Goal: Transaction & Acquisition: Purchase product/service

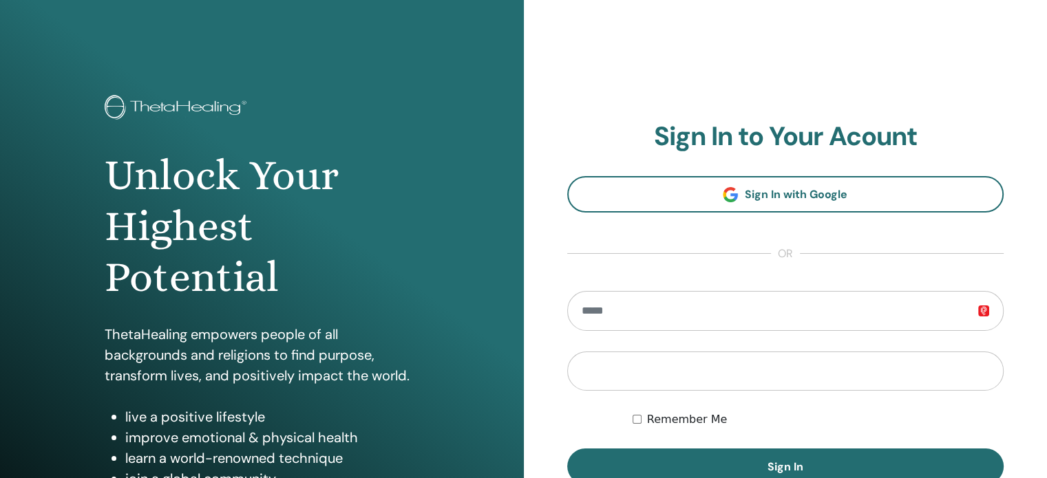
click at [715, 317] on input "email" at bounding box center [785, 311] width 437 height 40
click at [715, 317] on input "**********" at bounding box center [785, 311] width 437 height 40
type input "**********"
click at [567, 449] on button "Sign In" at bounding box center [785, 467] width 437 height 36
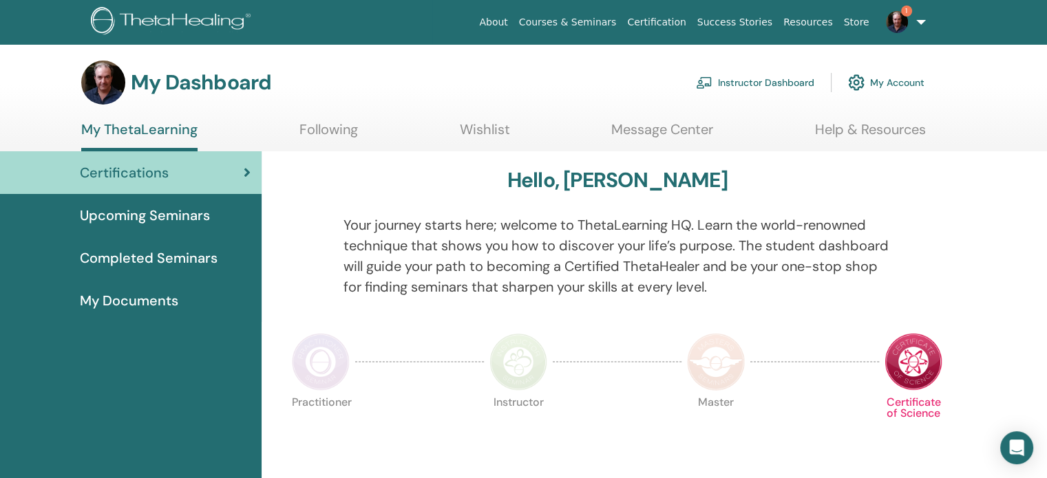
click at [912, 30] on link "1" at bounding box center [903, 22] width 56 height 44
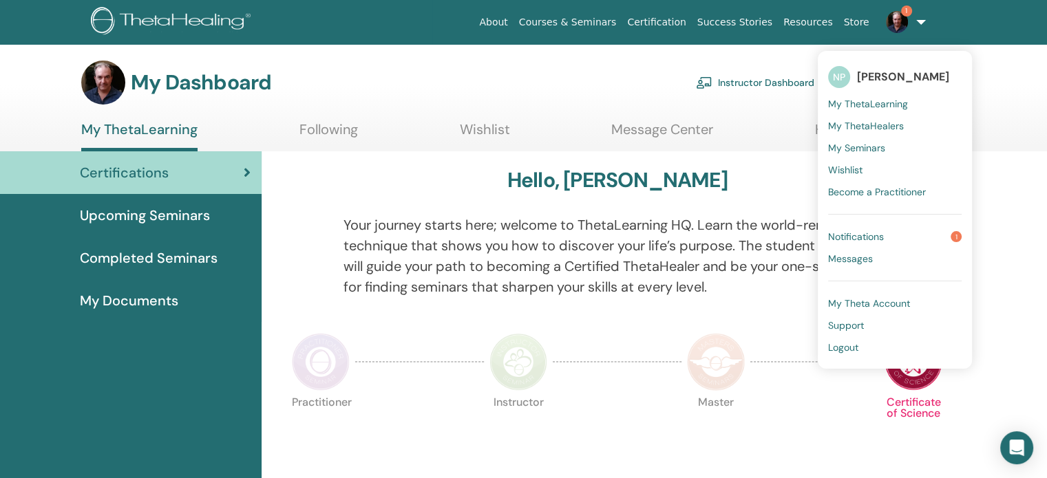
click at [771, 77] on link "Instructor Dashboard" at bounding box center [755, 82] width 118 height 30
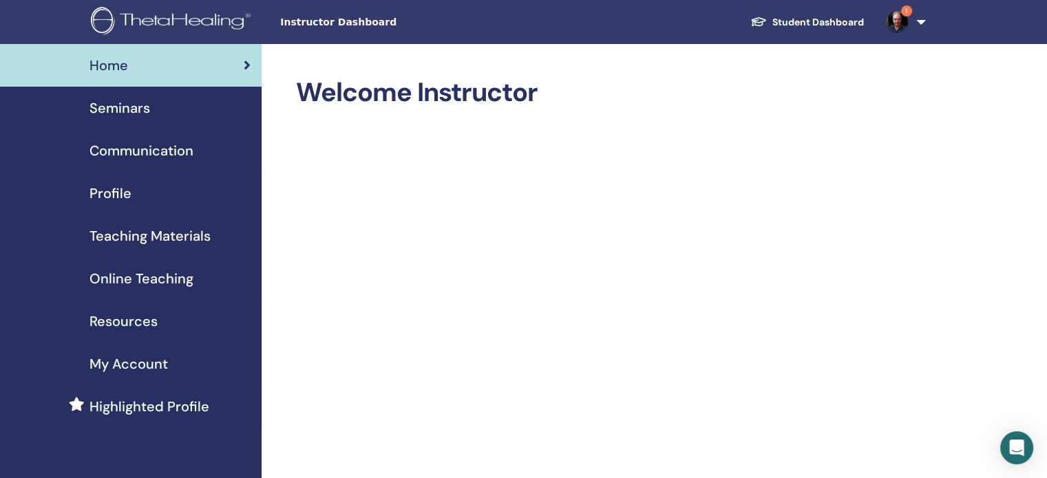
click at [132, 113] on span "Seminars" at bounding box center [119, 108] width 61 height 21
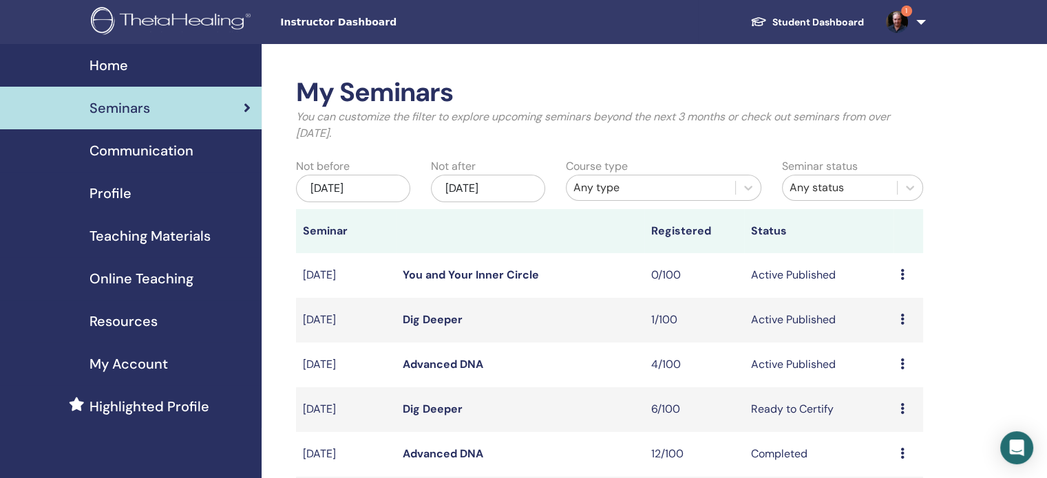
click at [900, 367] on icon at bounding box center [902, 364] width 4 height 11
click at [892, 418] on link "Attendees" at bounding box center [891, 419] width 52 height 14
click at [132, 238] on span "Teaching Materials" at bounding box center [149, 236] width 121 height 21
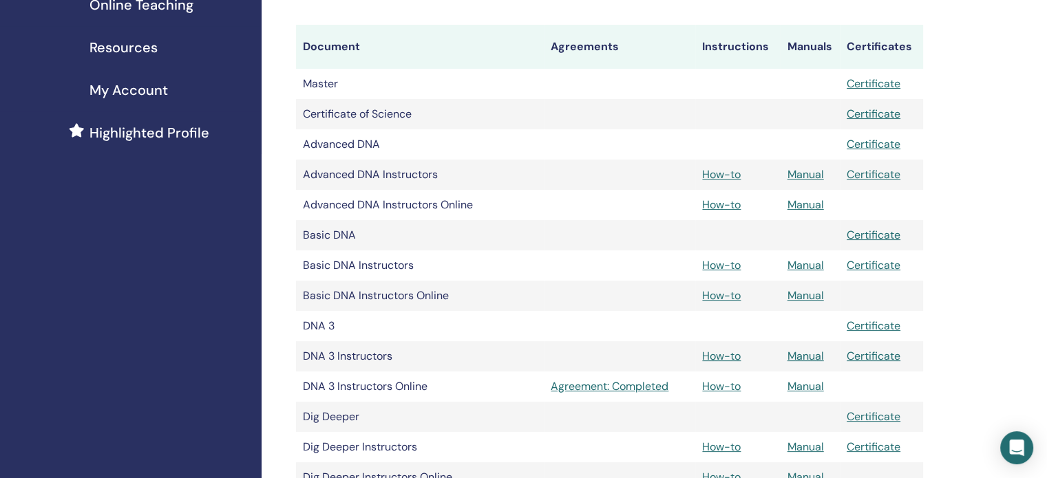
scroll to position [275, 0]
click at [807, 266] on link "Manual" at bounding box center [806, 264] width 36 height 14
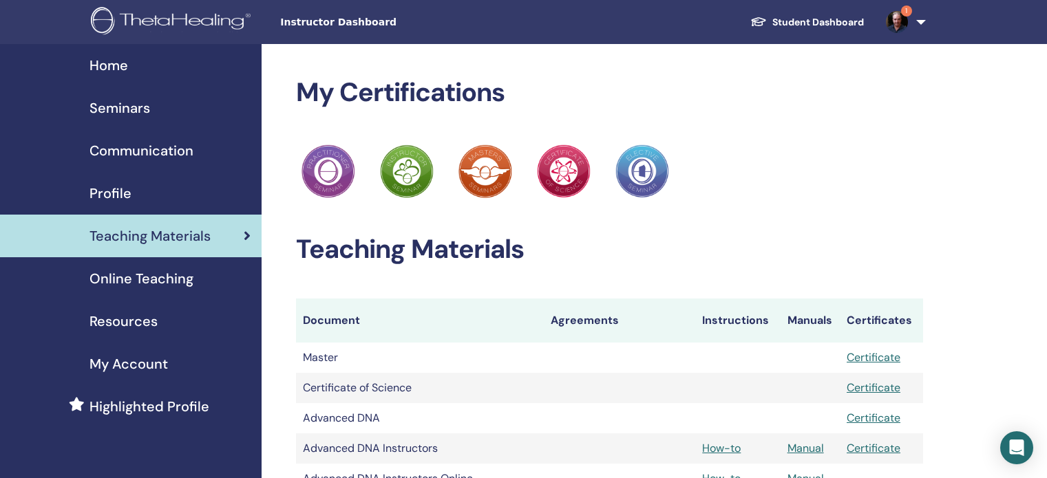
scroll to position [273, 0]
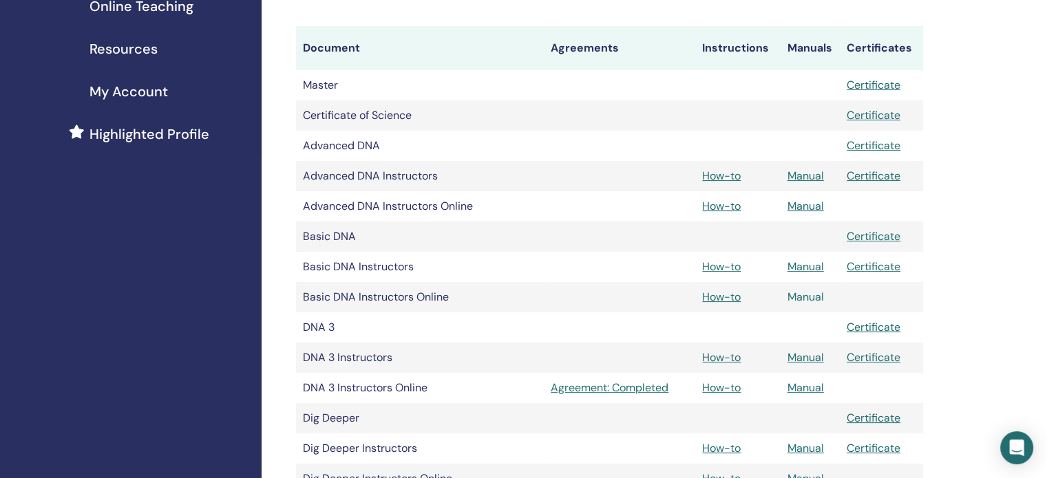
click at [806, 297] on link "Manual" at bounding box center [806, 297] width 36 height 14
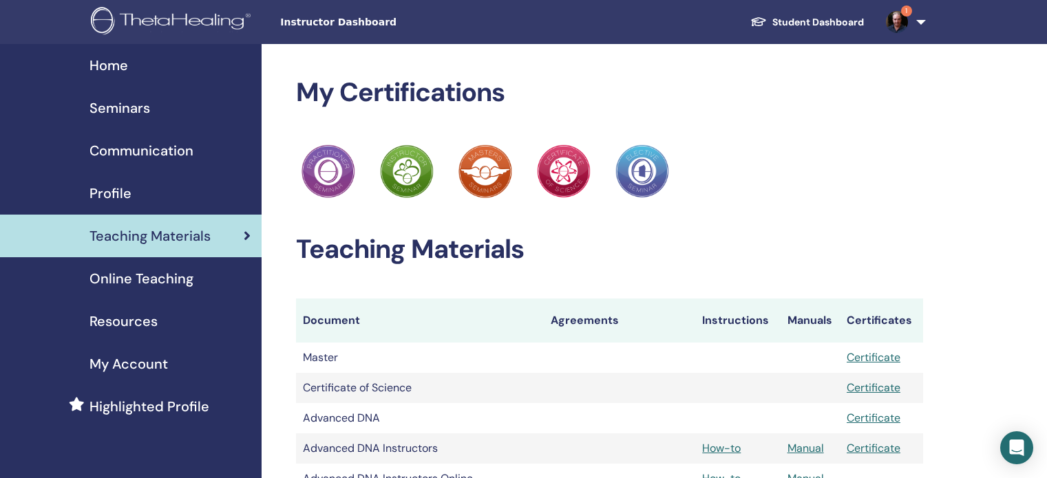
scroll to position [271, 0]
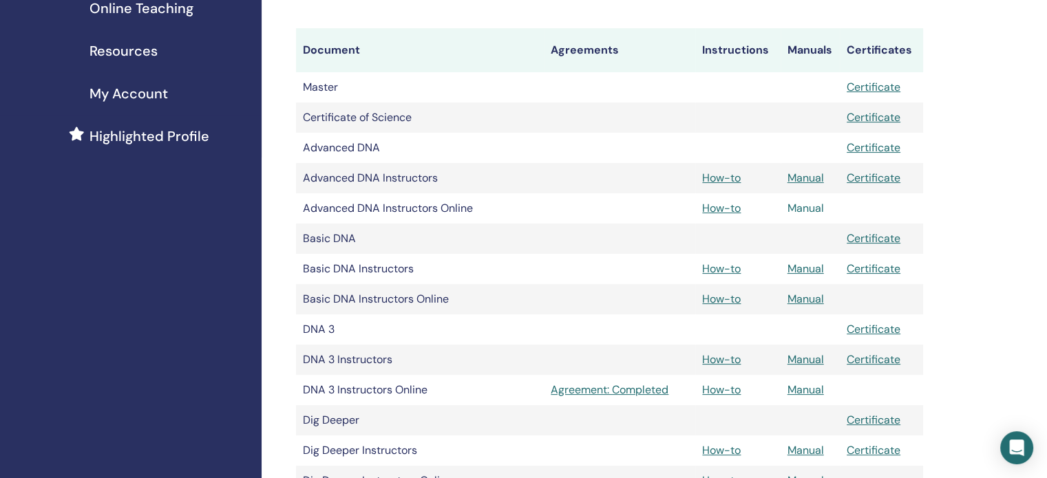
click at [801, 211] on link "Manual" at bounding box center [806, 208] width 36 height 14
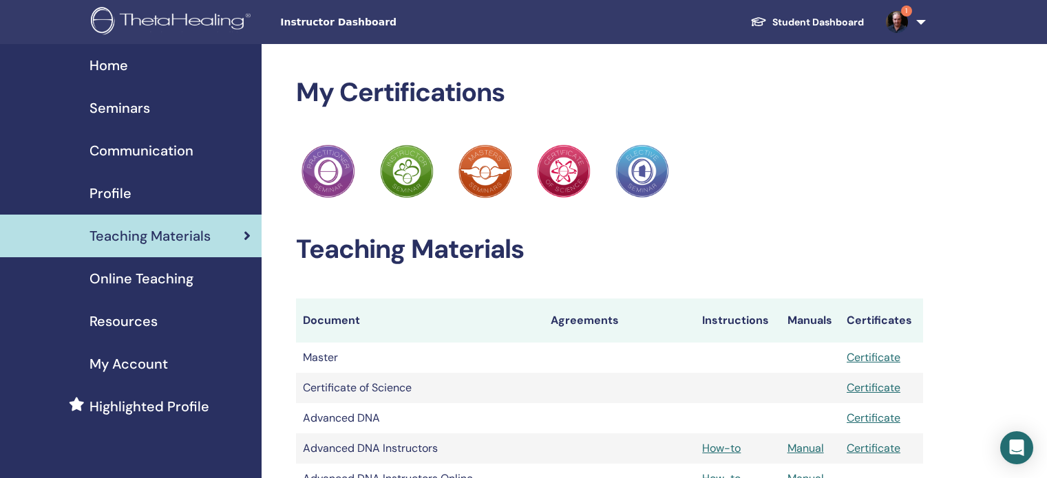
scroll to position [268, 0]
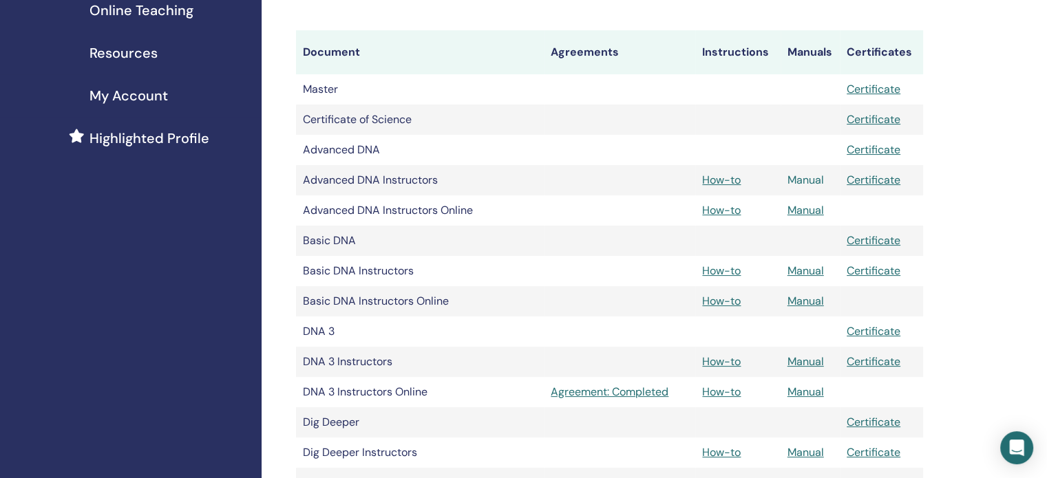
click at [799, 180] on link "Manual" at bounding box center [806, 180] width 36 height 14
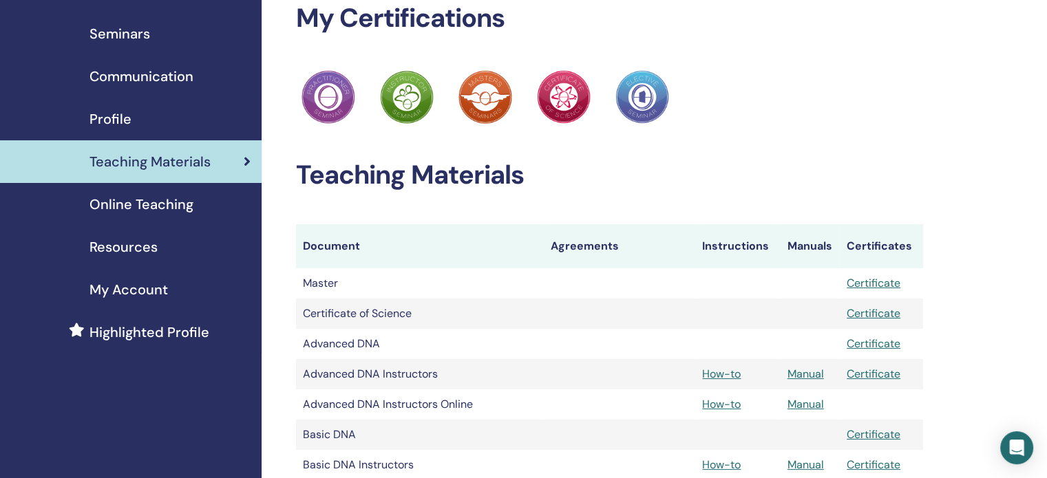
scroll to position [0, 0]
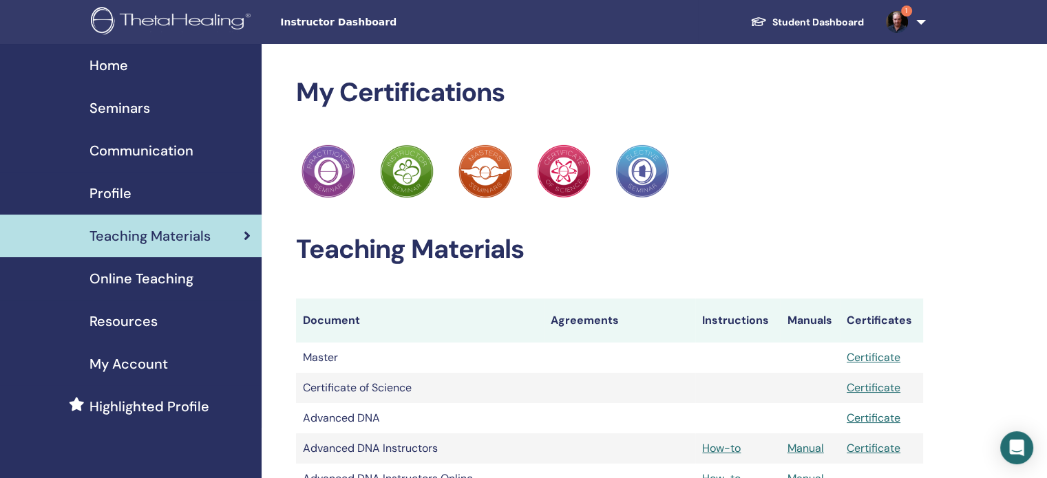
click at [165, 279] on span "Online Teaching" at bounding box center [141, 278] width 104 height 21
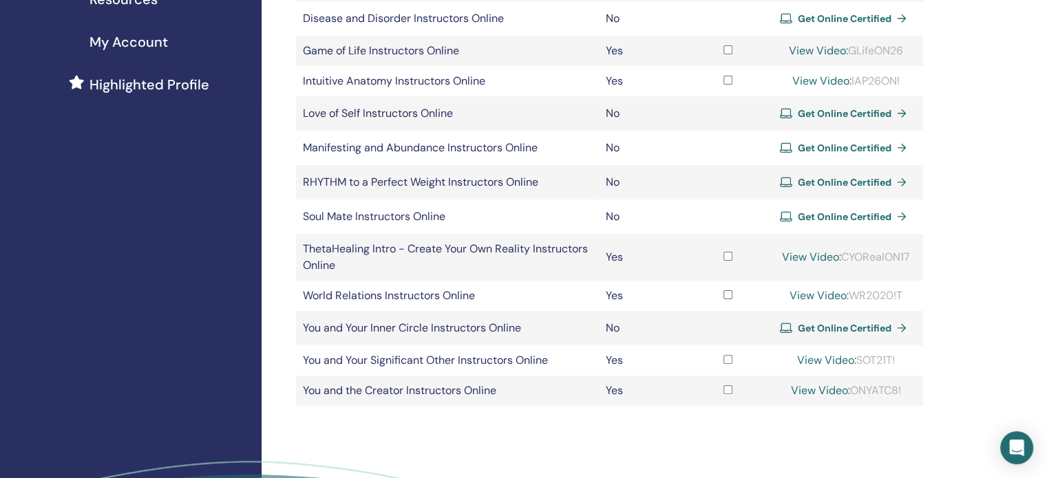
scroll to position [334, 0]
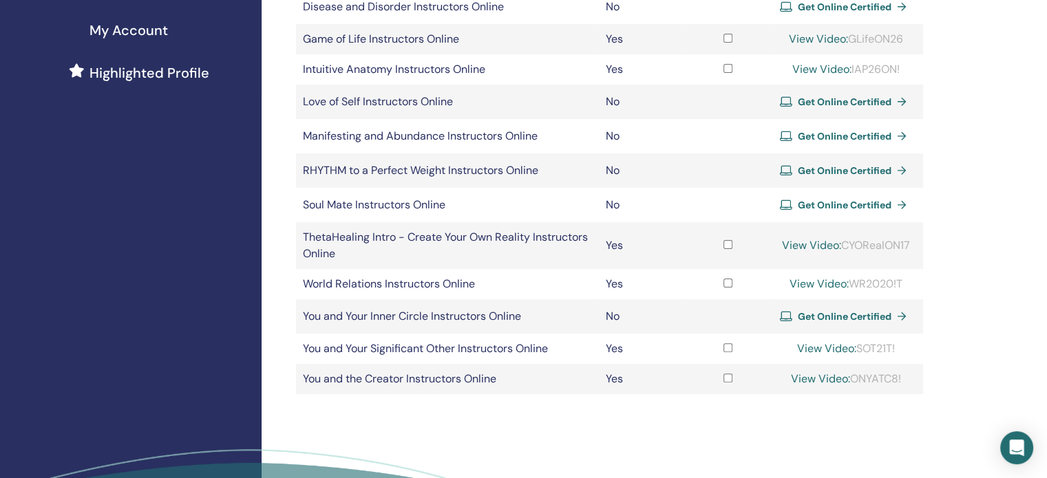
click at [821, 318] on span "Get Online Certified" at bounding box center [845, 316] width 94 height 12
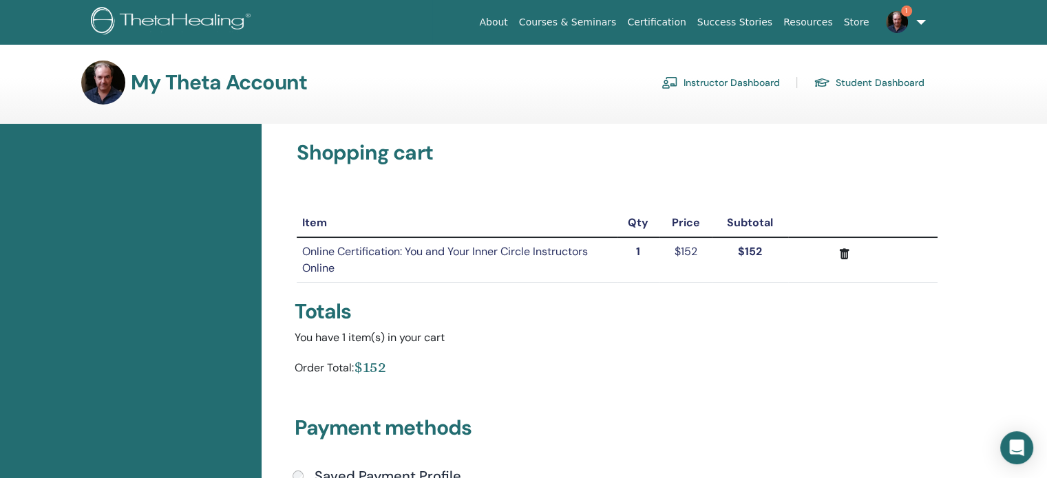
click at [721, 87] on link "Instructor Dashboard" at bounding box center [721, 83] width 118 height 22
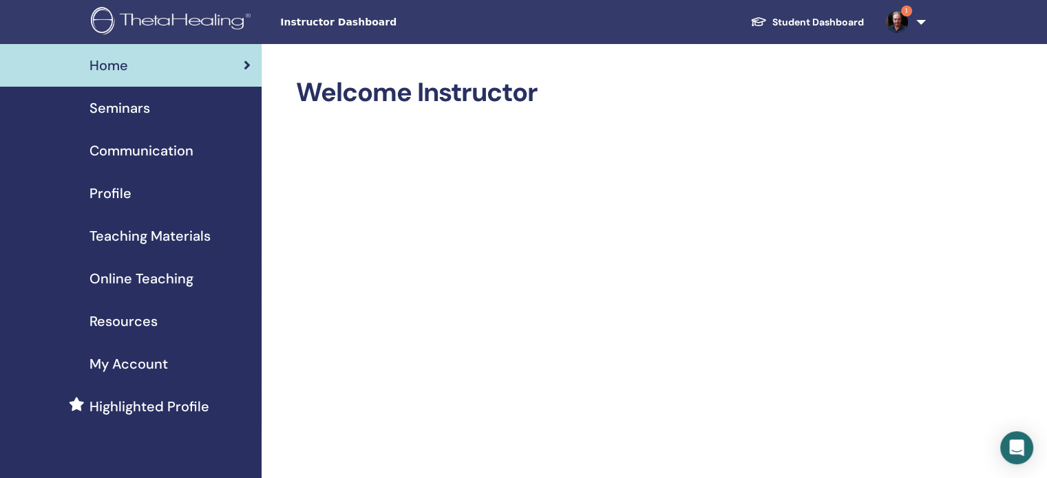
click at [924, 19] on link "1" at bounding box center [903, 22] width 56 height 44
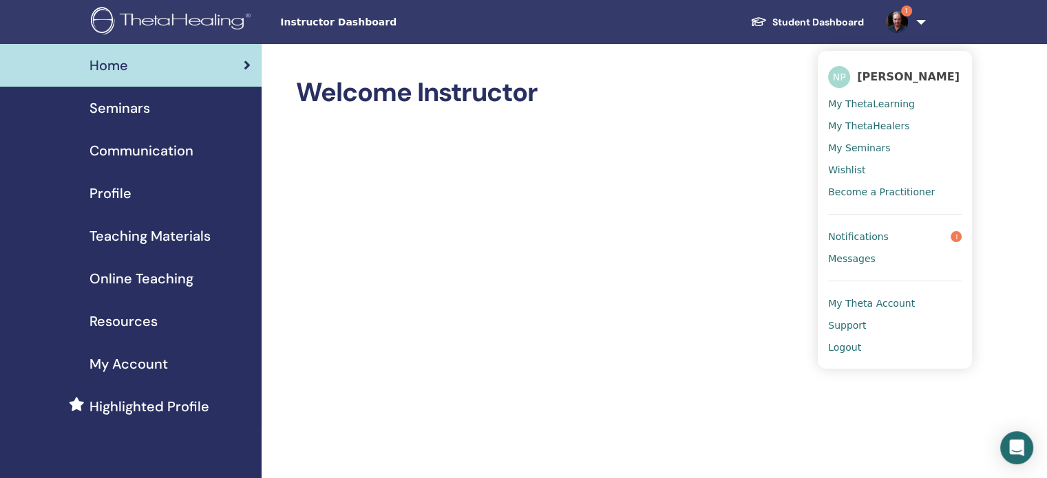
click at [847, 350] on span "Logout" at bounding box center [844, 347] width 33 height 12
